Goal: Navigation & Orientation: Go to known website

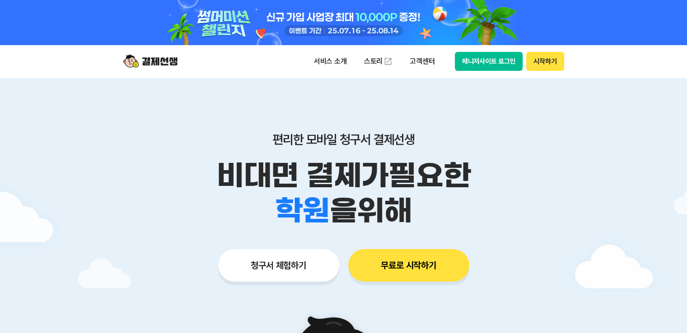
click at [468, 64] on button "매니저사이트 로그인" at bounding box center [489, 61] width 68 height 19
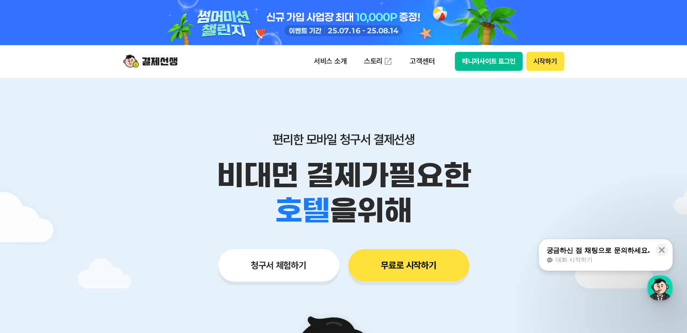
click at [484, 62] on button "매니저사이트 로그인" at bounding box center [489, 61] width 68 height 19
click at [493, 75] on div "서비스 소개 스토리 고객센터 매니저사이트 로그인 시작하기" at bounding box center [343, 61] width 462 height 32
click at [493, 60] on button "매니저사이트 로그인" at bounding box center [489, 61] width 68 height 19
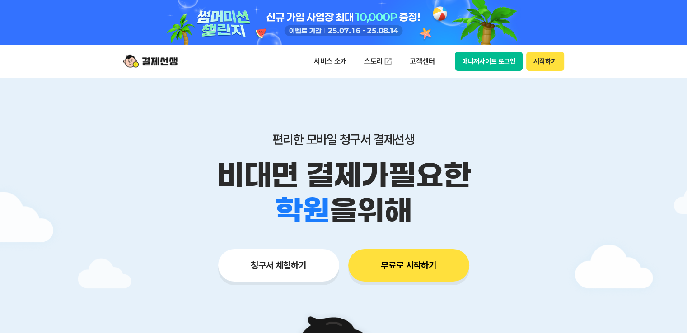
click at [482, 55] on button "매니저사이트 로그인" at bounding box center [489, 61] width 68 height 19
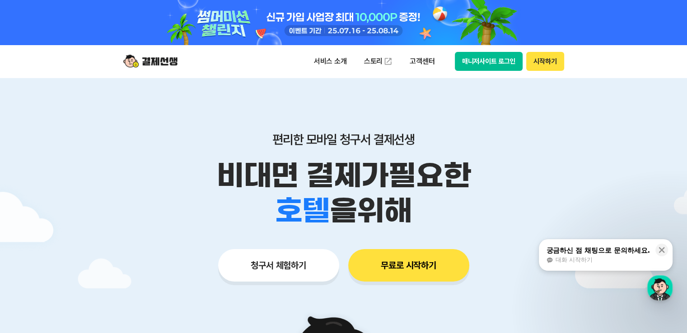
click at [496, 68] on button "매니저사이트 로그인" at bounding box center [489, 61] width 68 height 19
